Goal: Obtain resource: Obtain resource

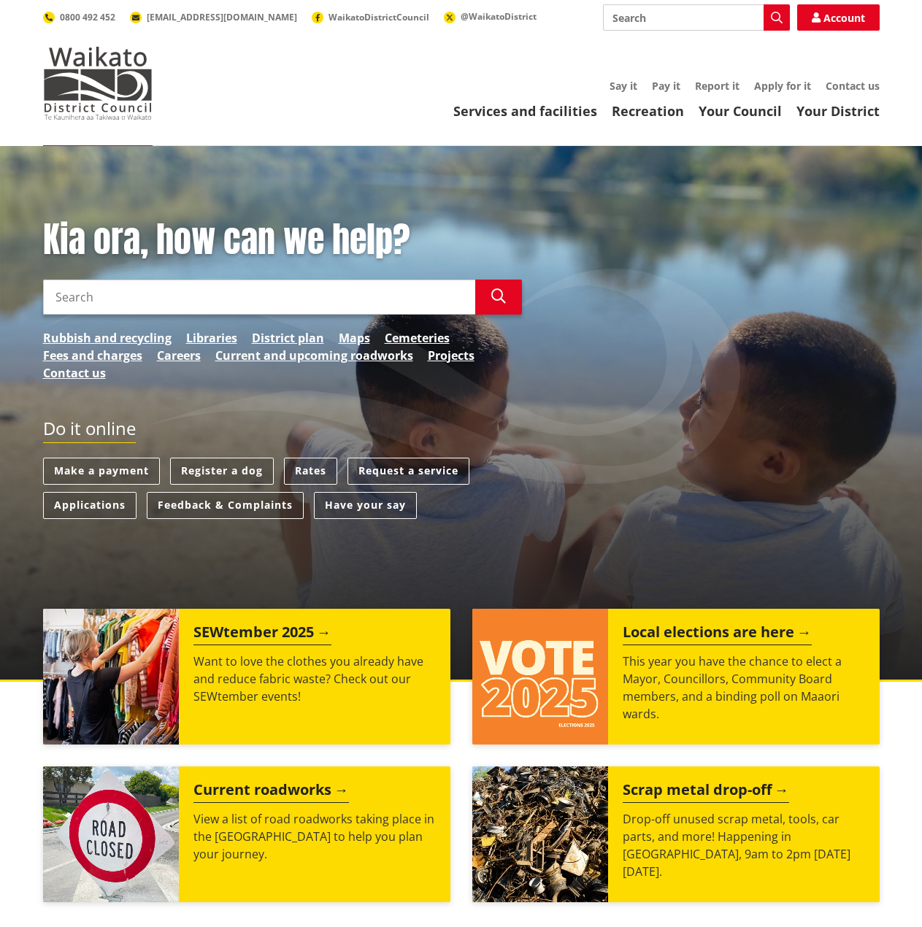
click at [629, 16] on input "Search" at bounding box center [696, 17] width 187 height 26
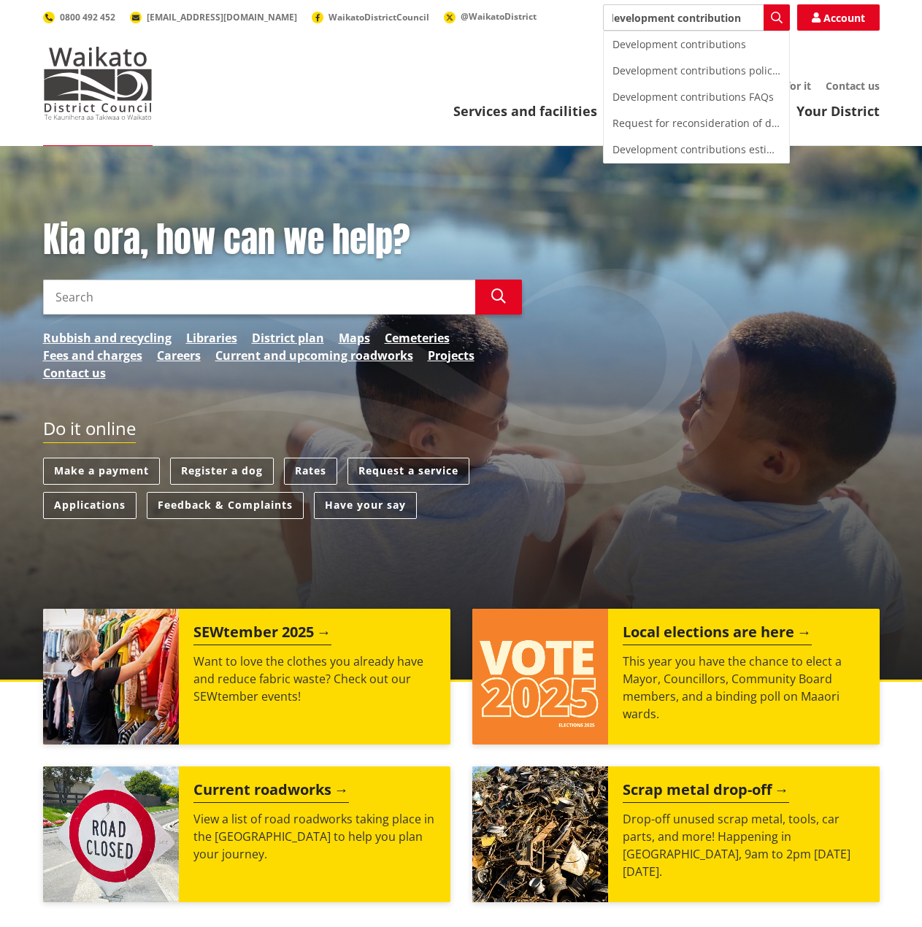
type input "development contribution"
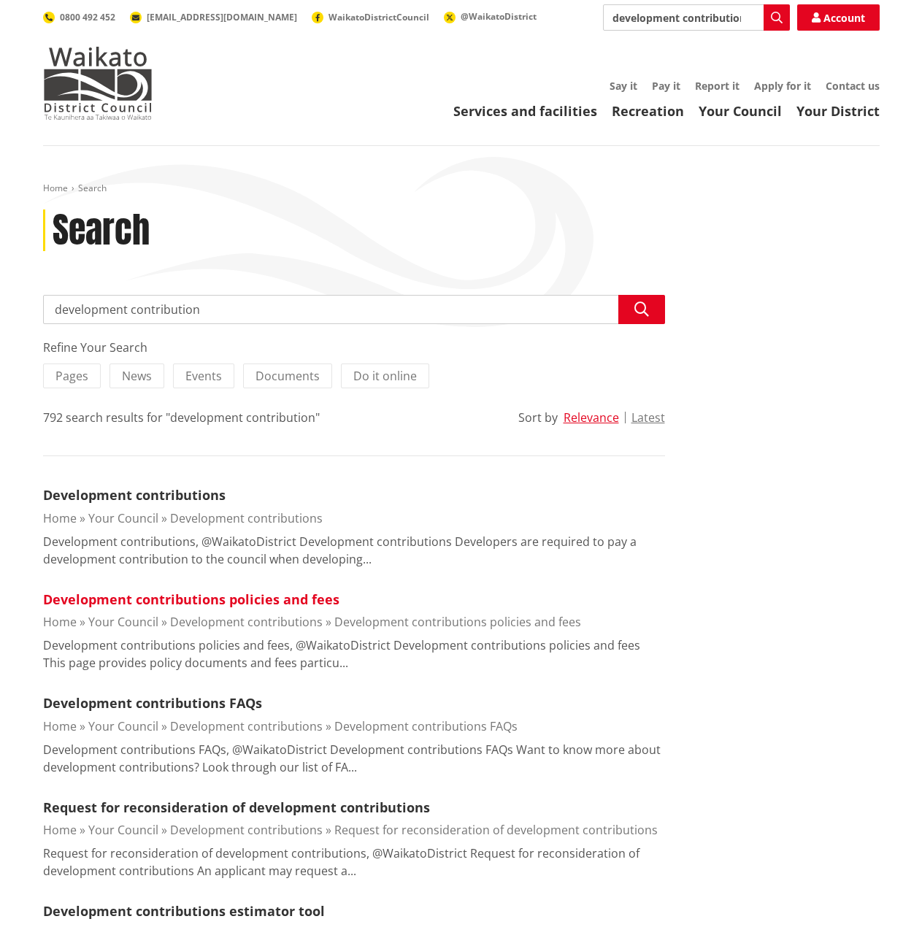
click at [166, 594] on link "Development contributions policies and fees" at bounding box center [191, 600] width 296 height 18
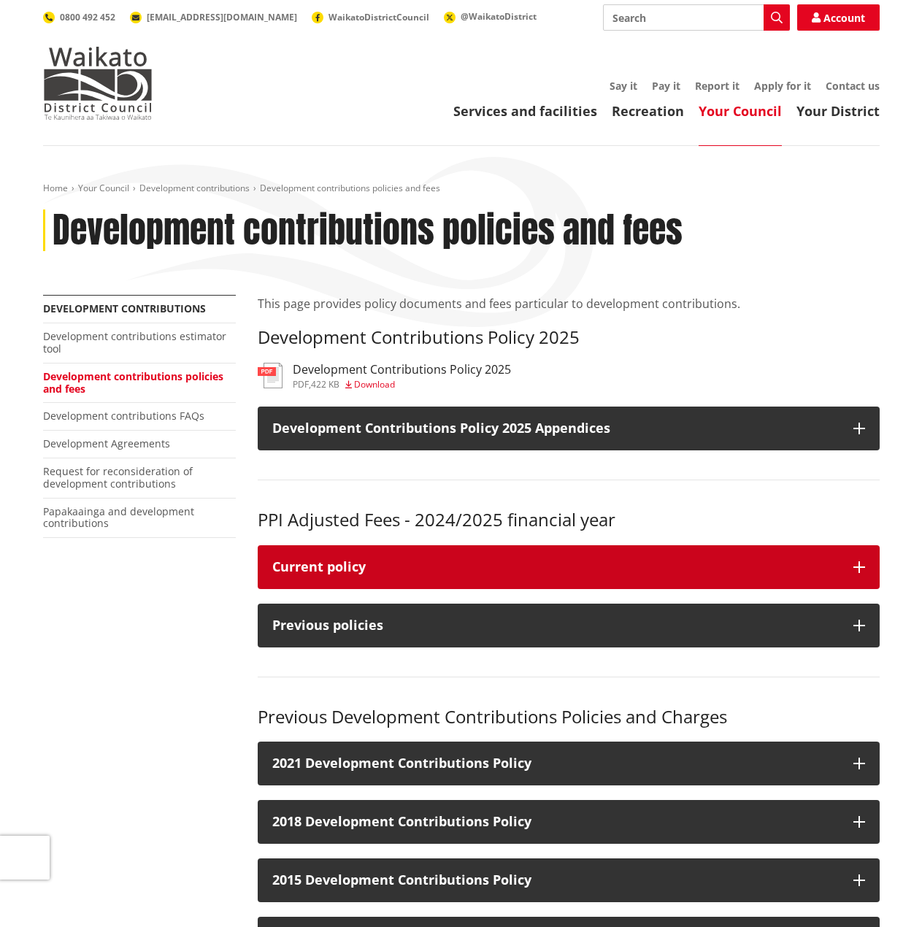
click at [343, 560] on div "Current policy" at bounding box center [555, 567] width 566 height 15
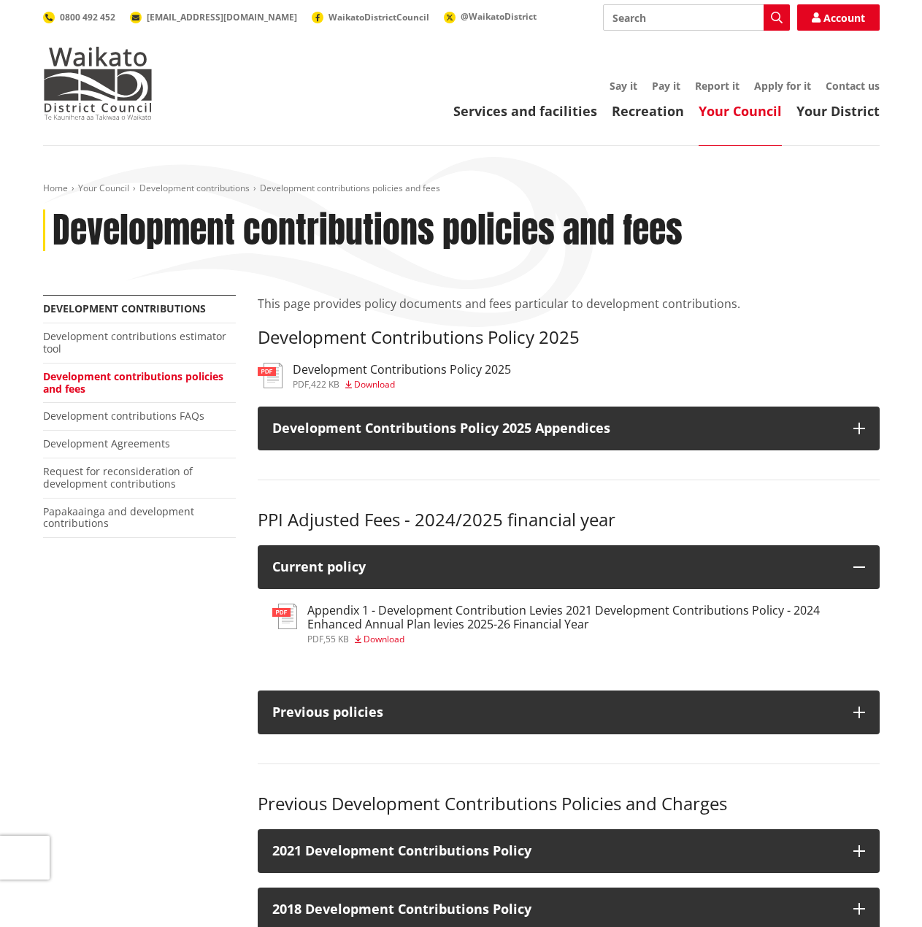
click at [373, 637] on span "Download" at bounding box center [384, 639] width 41 height 12
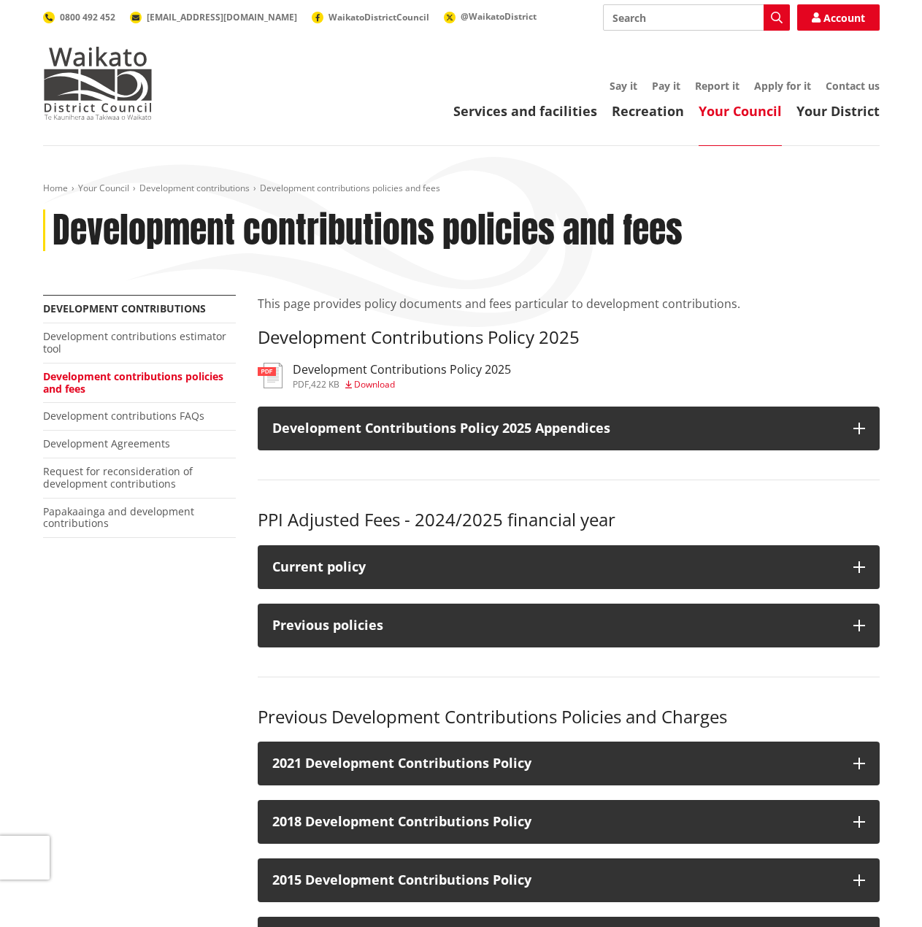
click at [418, 337] on h3 "Development Contributions Policy 2025" at bounding box center [569, 337] width 622 height 21
click at [361, 365] on h3 "Development Contributions Policy 2025" at bounding box center [402, 370] width 218 height 14
click at [376, 382] on span "Download" at bounding box center [374, 384] width 41 height 12
click at [367, 381] on span "Download" at bounding box center [374, 384] width 41 height 12
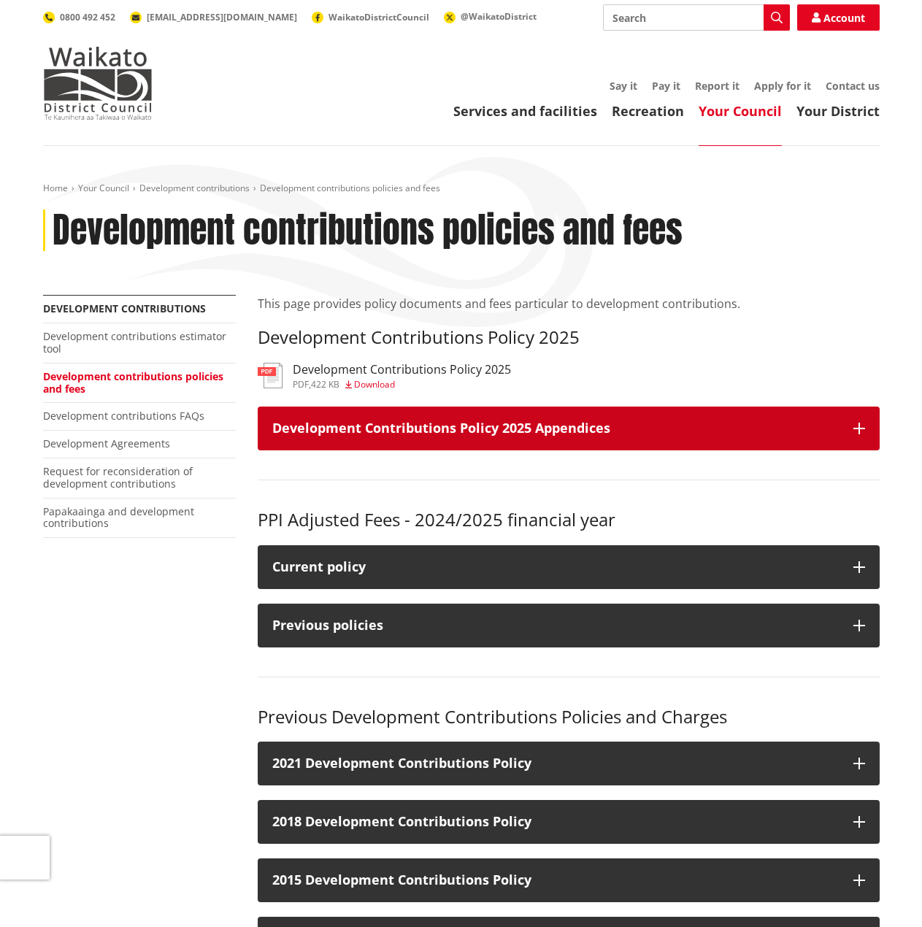
click at [436, 428] on h3 "Development Contributions Policy 2025 Appendices" at bounding box center [555, 428] width 566 height 15
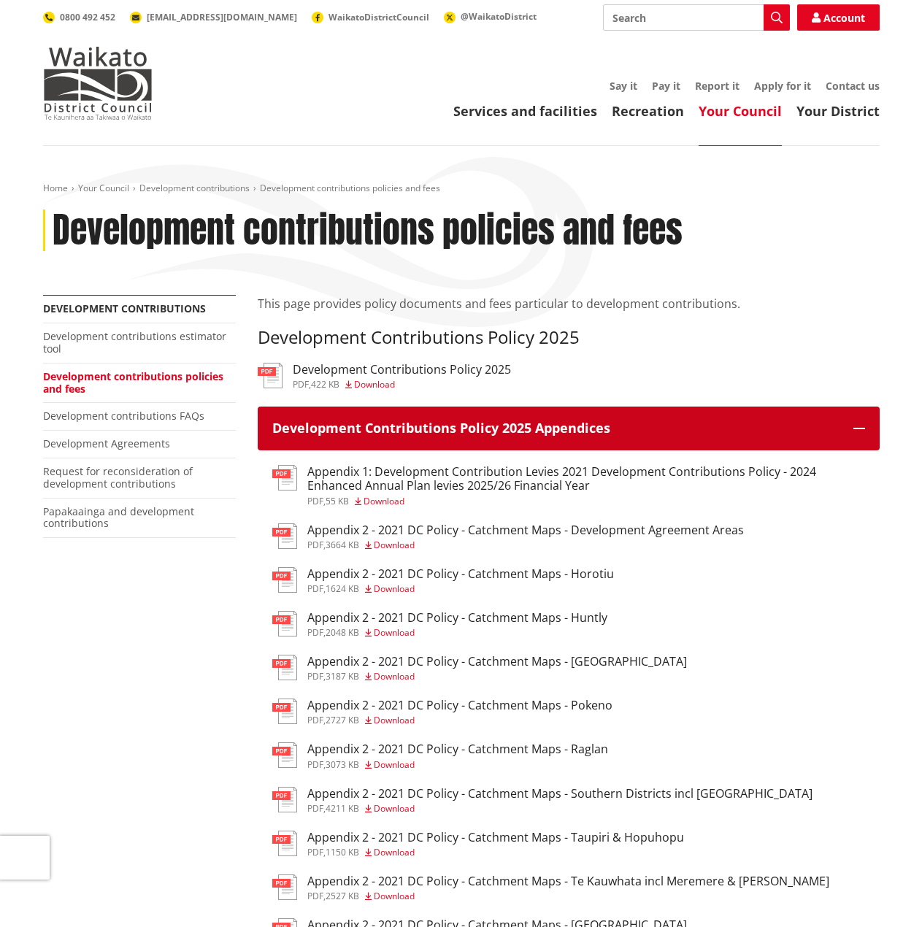
click at [417, 421] on h3 "Development Contributions Policy 2025 Appendices" at bounding box center [555, 428] width 566 height 15
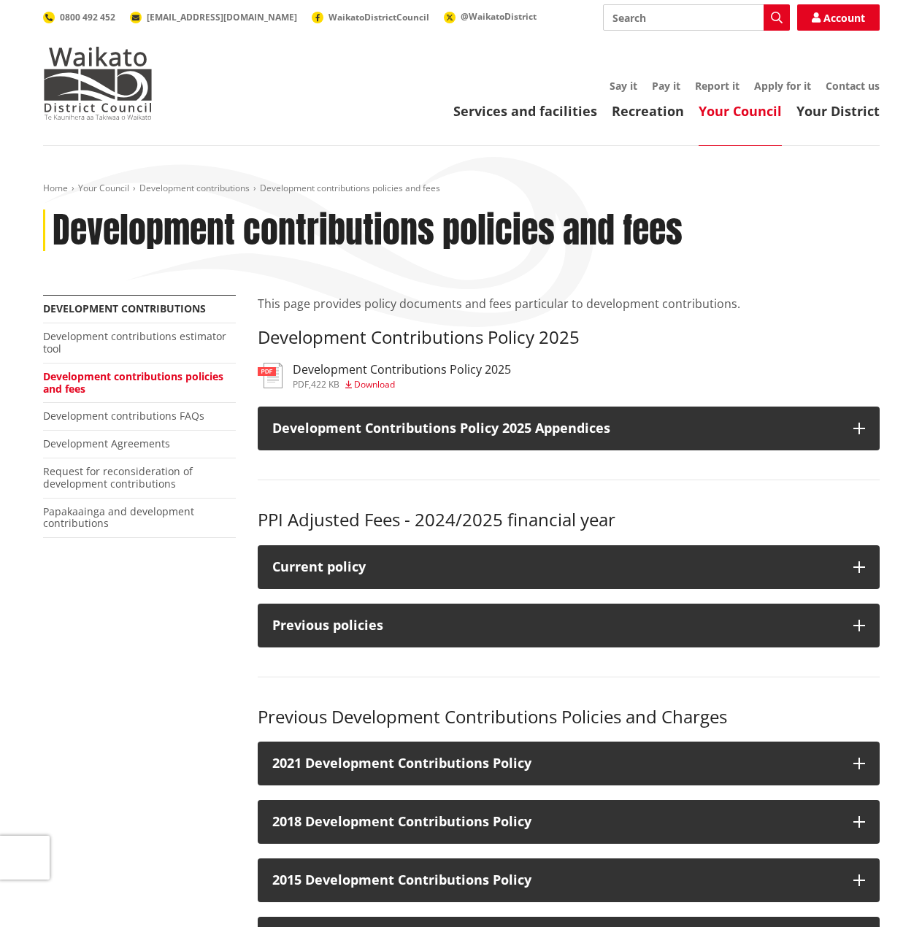
click at [382, 364] on h3 "Development Contributions Policy 2025" at bounding box center [402, 370] width 218 height 14
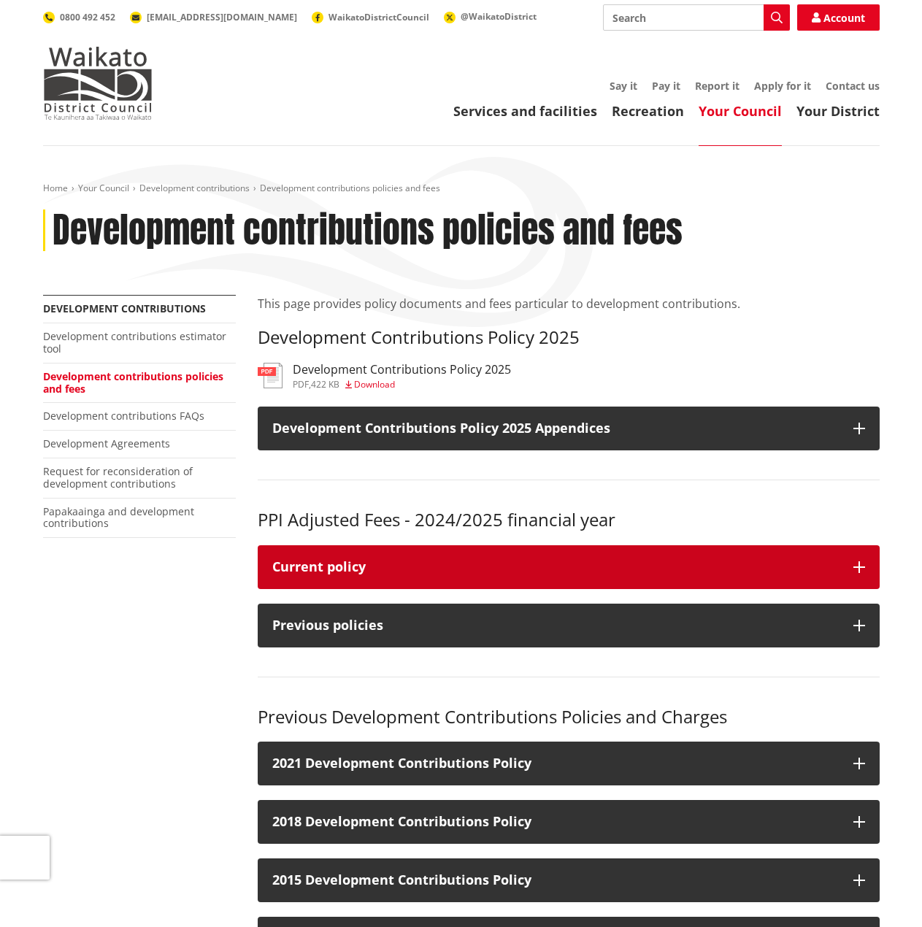
click at [404, 566] on div "Current policy" at bounding box center [555, 567] width 566 height 15
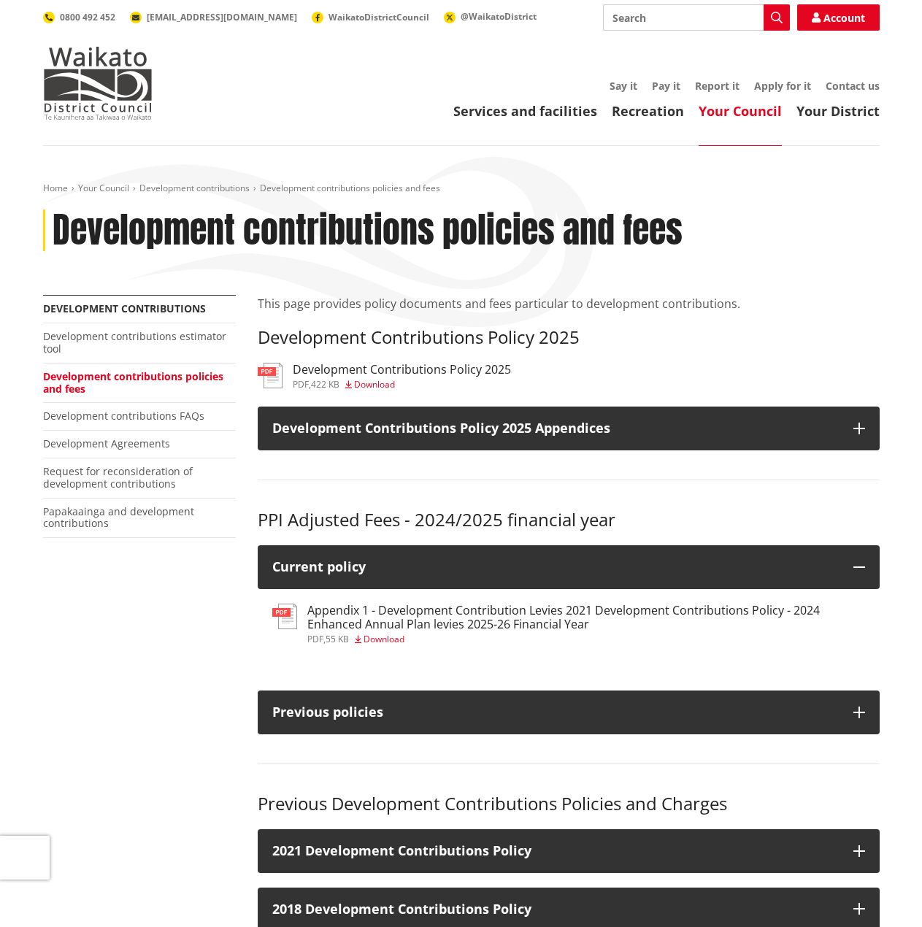
click at [388, 611] on h3 "Appendix 1 - Development Contribution Levies 2021 Development Contributions Pol…" at bounding box center [586, 618] width 558 height 28
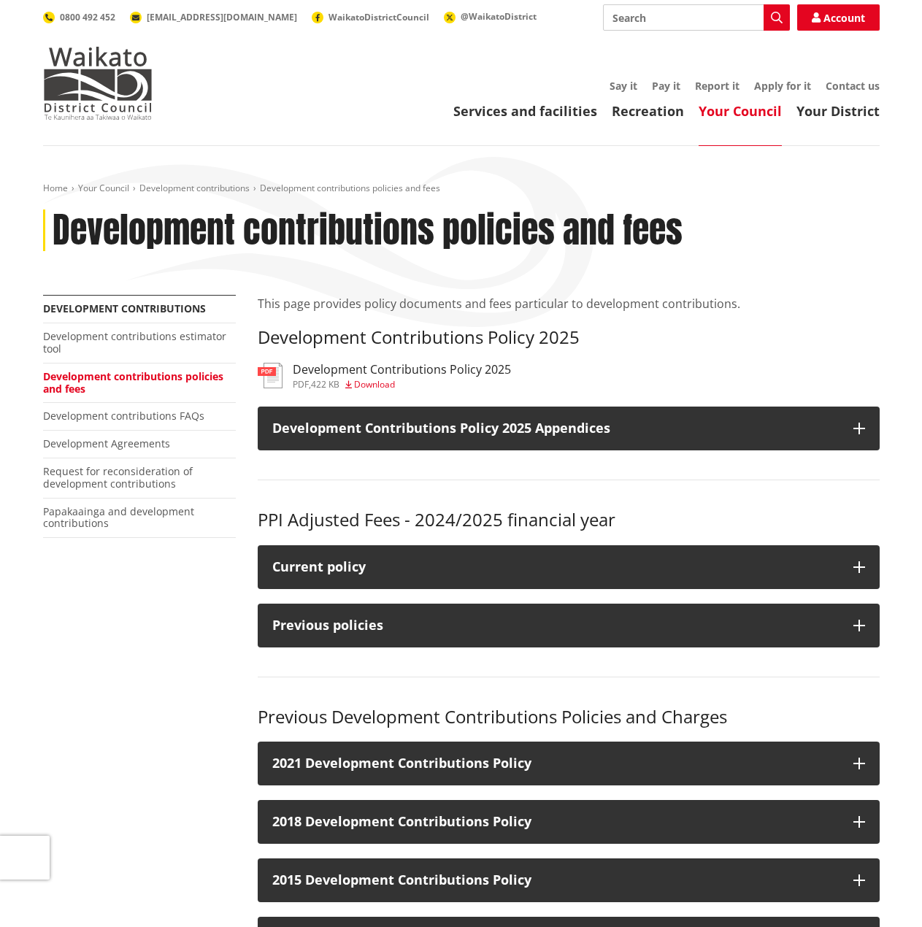
click at [403, 370] on h3 "Development Contributions Policy 2025" at bounding box center [402, 370] width 218 height 14
